Goal: Find specific page/section: Find specific page/section

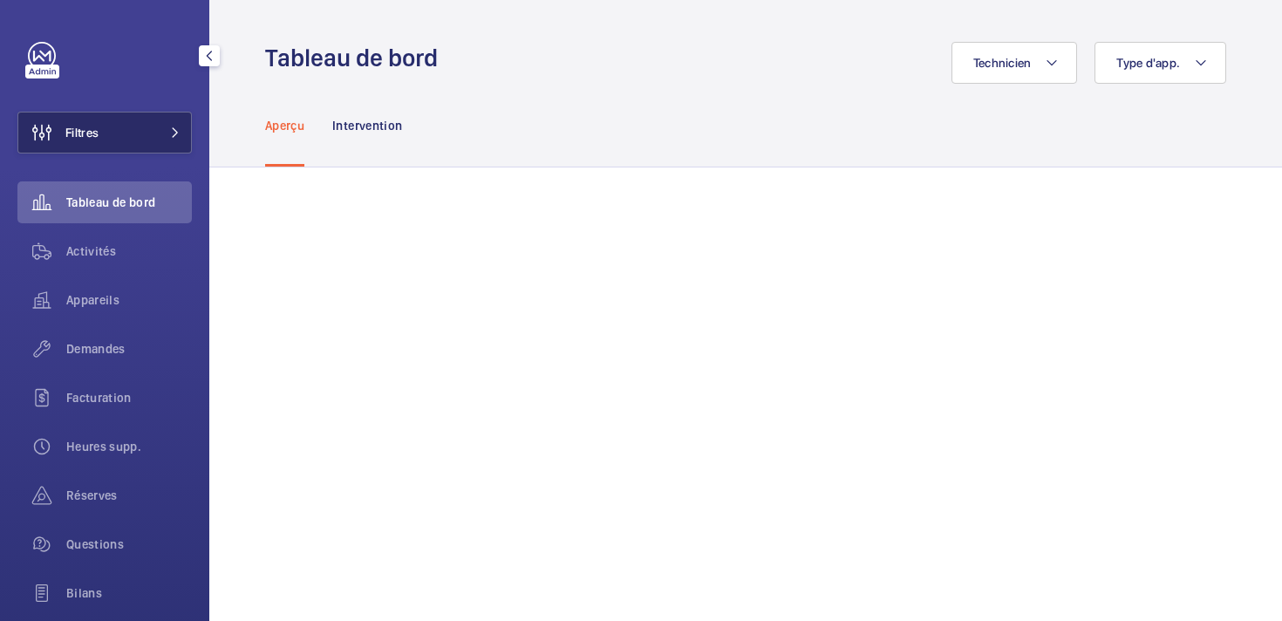
click at [84, 124] on span "Filtres" at bounding box center [81, 132] width 33 height 17
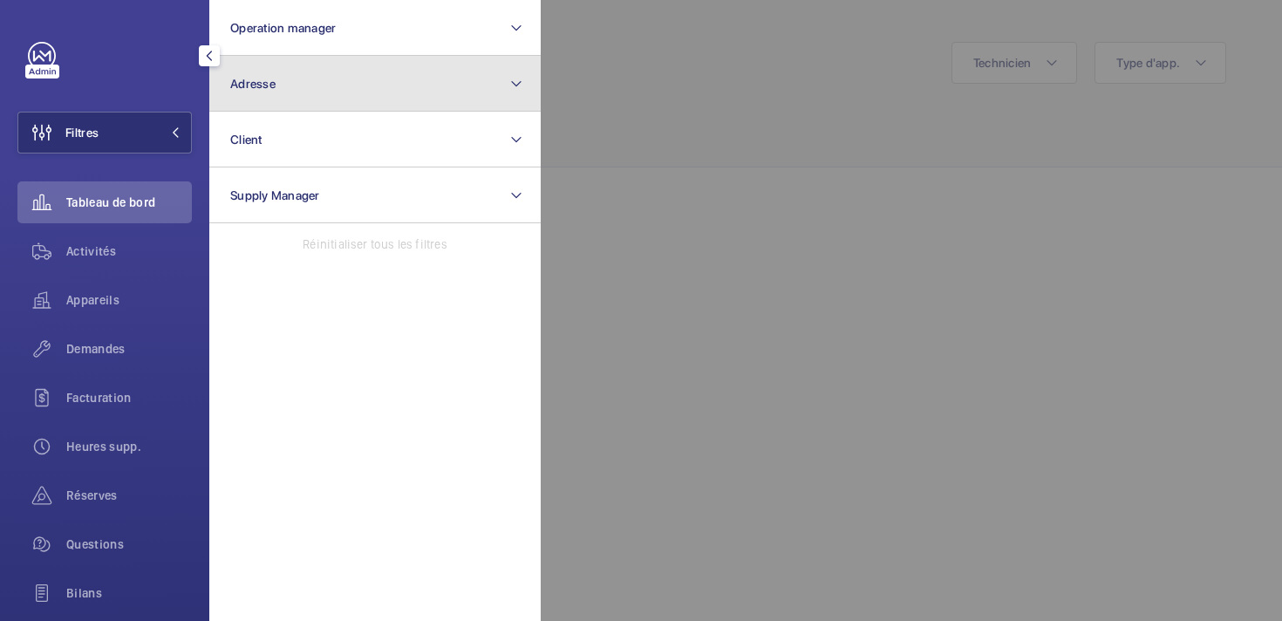
click at [290, 85] on button "Adresse" at bounding box center [374, 84] width 331 height 56
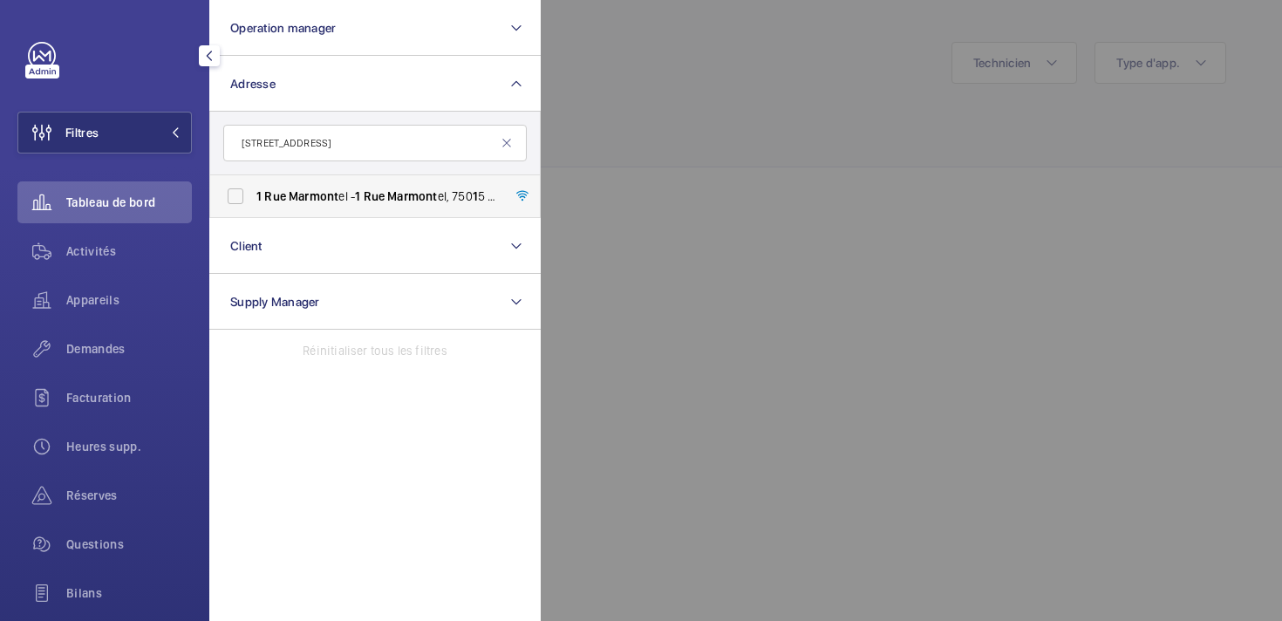
type input "[STREET_ADDRESS]"
click at [265, 194] on span "Rue" at bounding box center [275, 196] width 22 height 14
click at [253, 194] on input "[STREET_ADDRESS][GEOGRAPHIC_DATA][STREET_ADDRESS] 1 5" at bounding box center [235, 196] width 35 height 35
checkbox input "true"
click at [99, 500] on span "Réserves" at bounding box center [129, 495] width 126 height 17
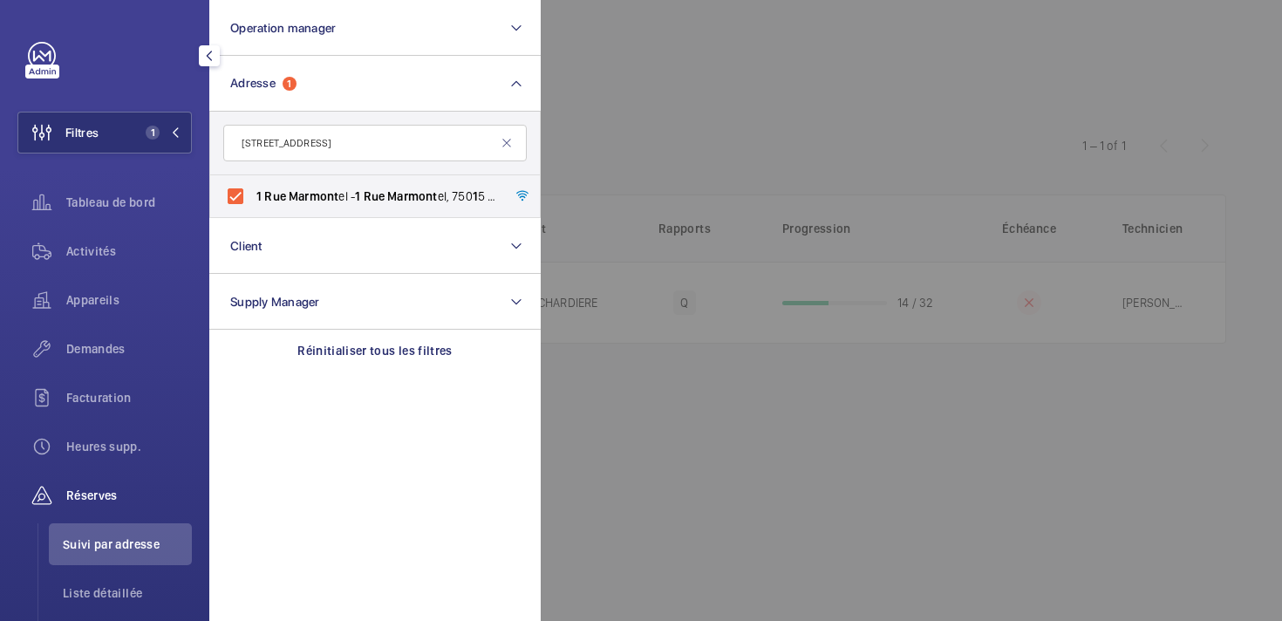
click at [660, 108] on div at bounding box center [1182, 310] width 1282 height 621
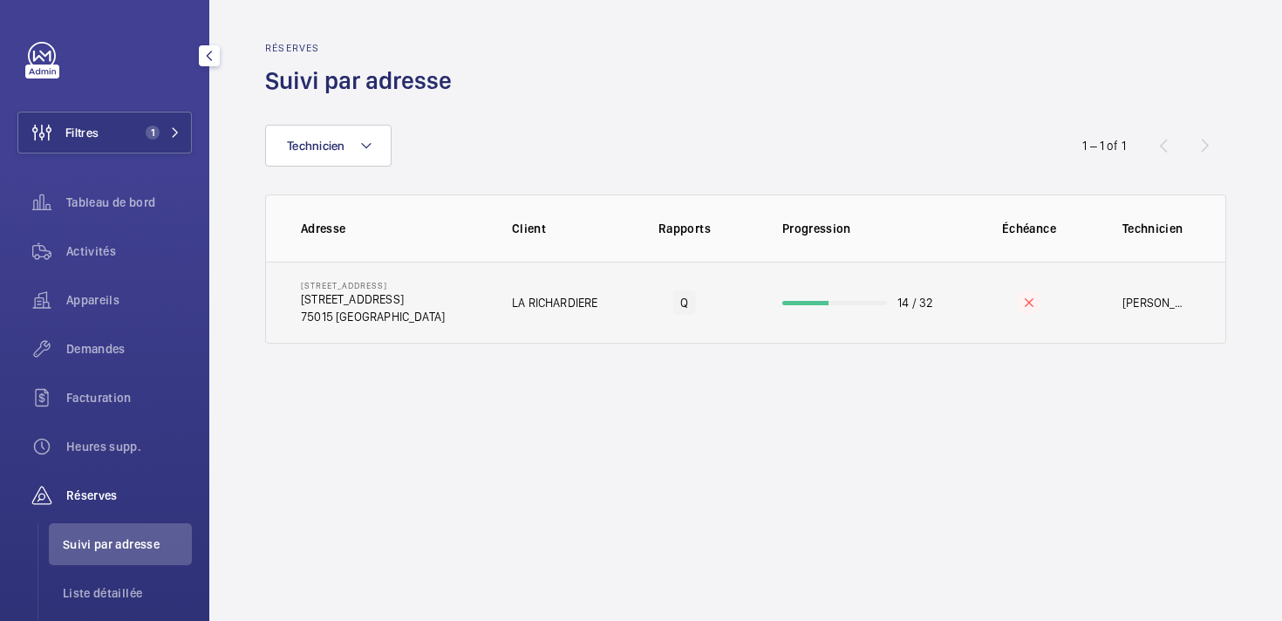
click at [418, 324] on p "75015 [GEOGRAPHIC_DATA]" at bounding box center [373, 316] width 144 height 17
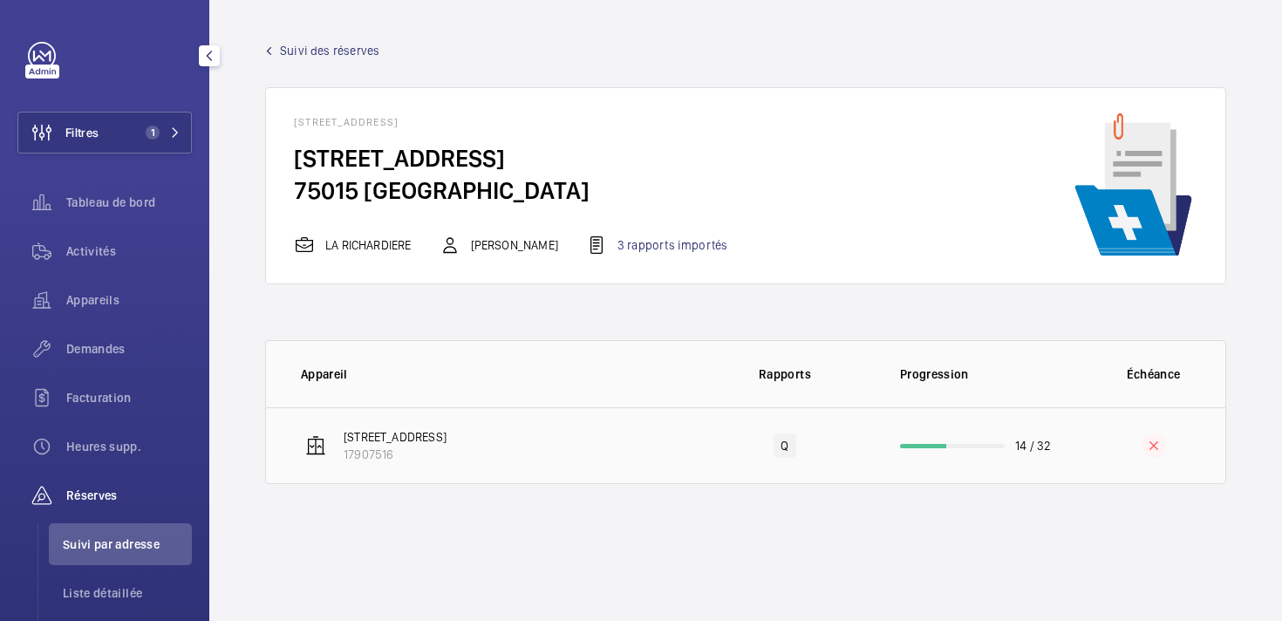
click at [526, 455] on td "[STREET_ADDRESS]" at bounding box center [482, 445] width 432 height 77
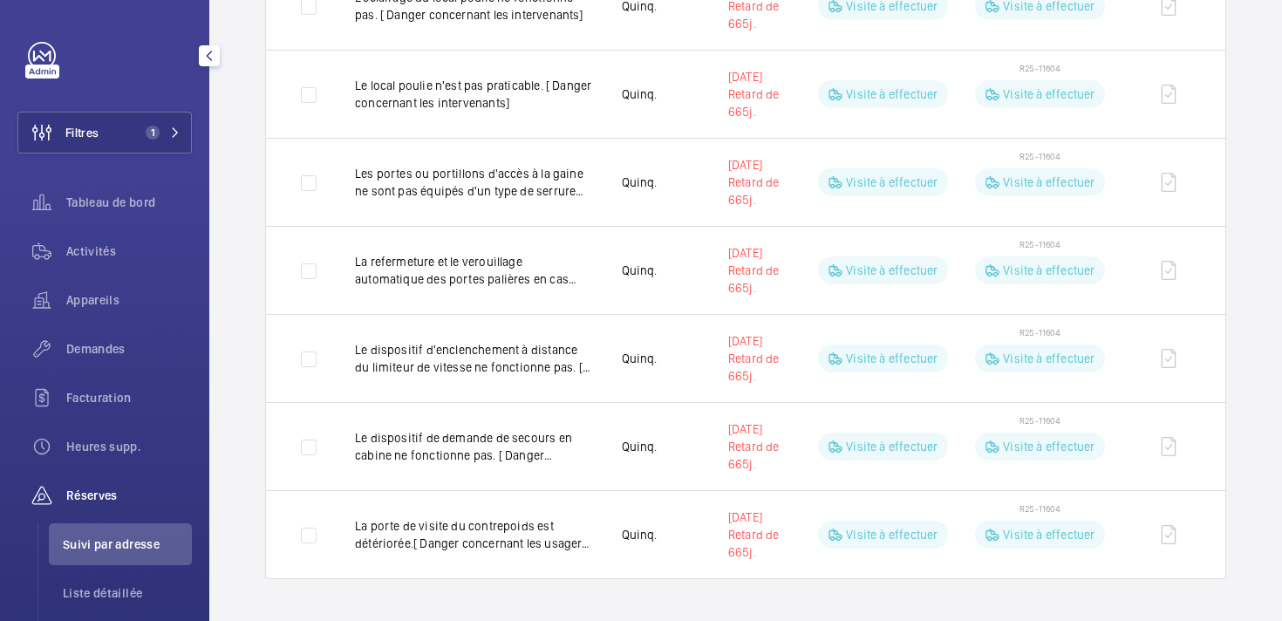
scroll to position [106, 0]
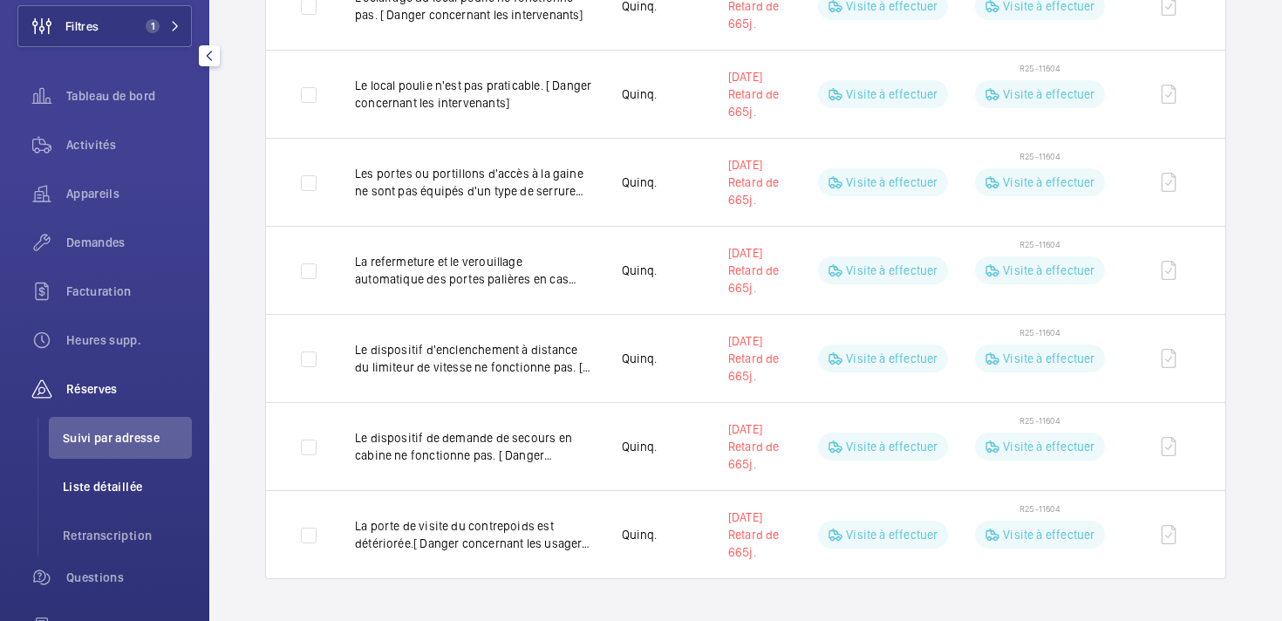
click at [99, 487] on span "Liste détaillée" at bounding box center [127, 486] width 129 height 17
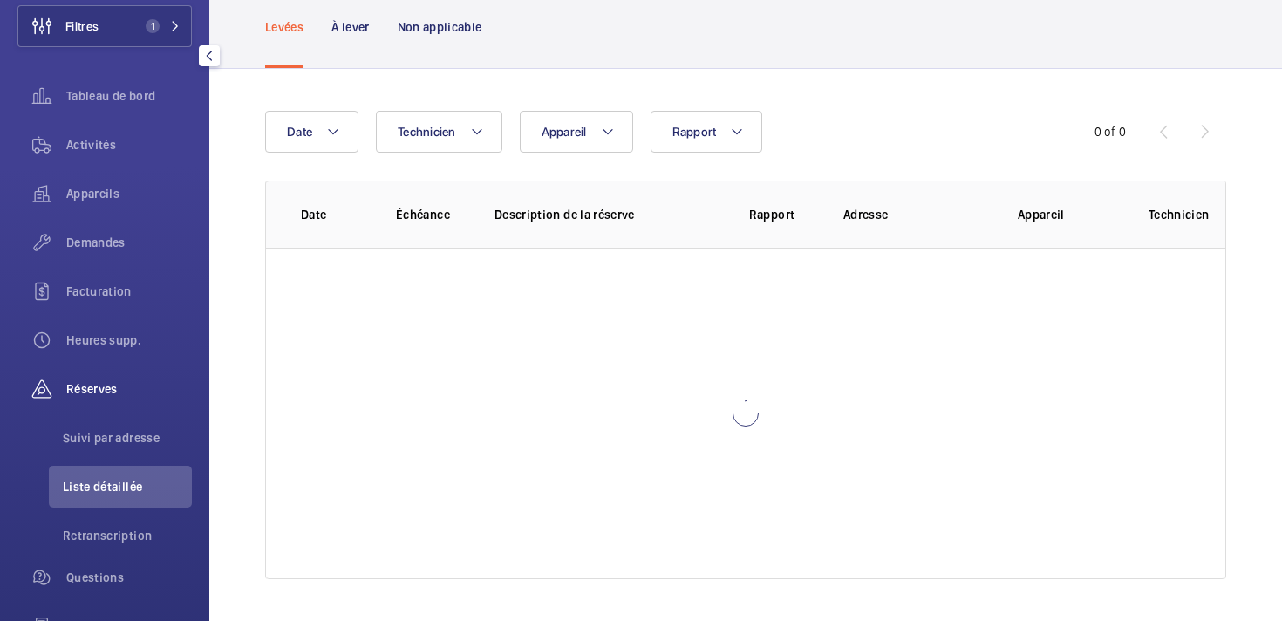
scroll to position [112, 0]
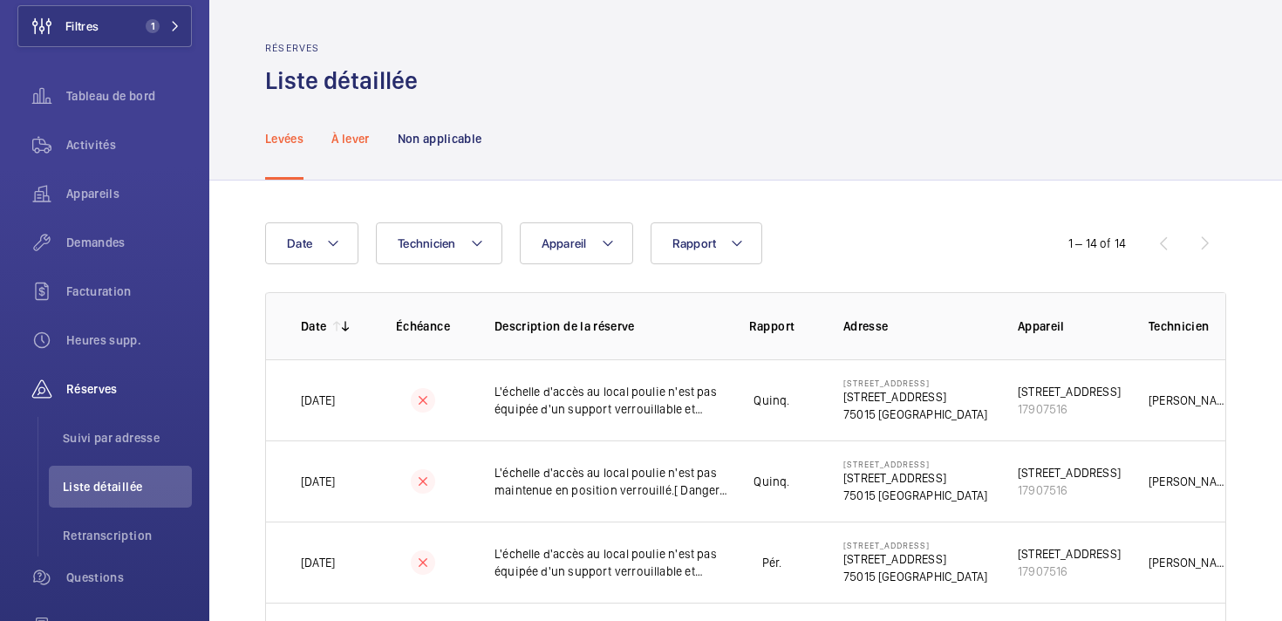
click at [342, 148] on div "À lever" at bounding box center [349, 138] width 37 height 83
